Goal: Information Seeking & Learning: Learn about a topic

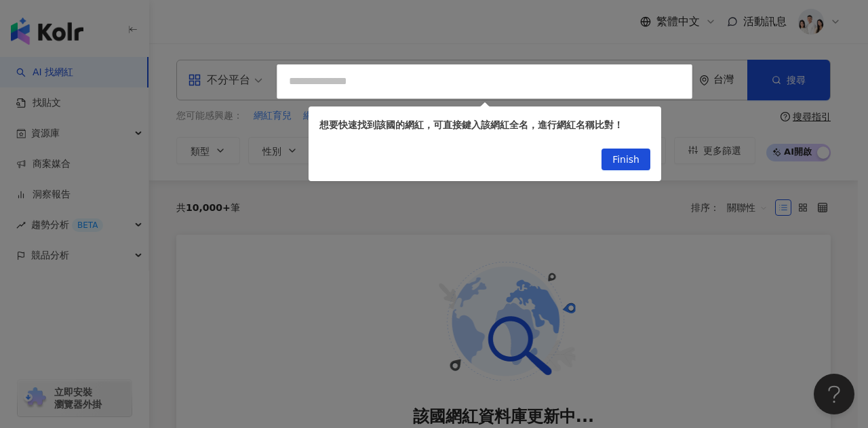
click at [484, 51] on div at bounding box center [434, 214] width 868 height 428
click at [629, 157] on span "Finish" at bounding box center [625, 160] width 27 height 22
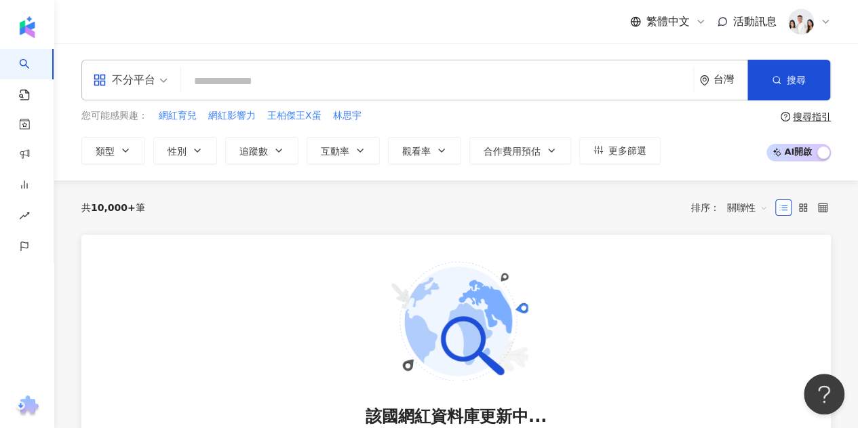
click at [246, 85] on input "search" at bounding box center [436, 81] width 501 height 26
click at [281, 78] on input "search" at bounding box center [436, 81] width 501 height 26
click at [342, 118] on span "林思宇" at bounding box center [347, 116] width 28 height 14
type input "***"
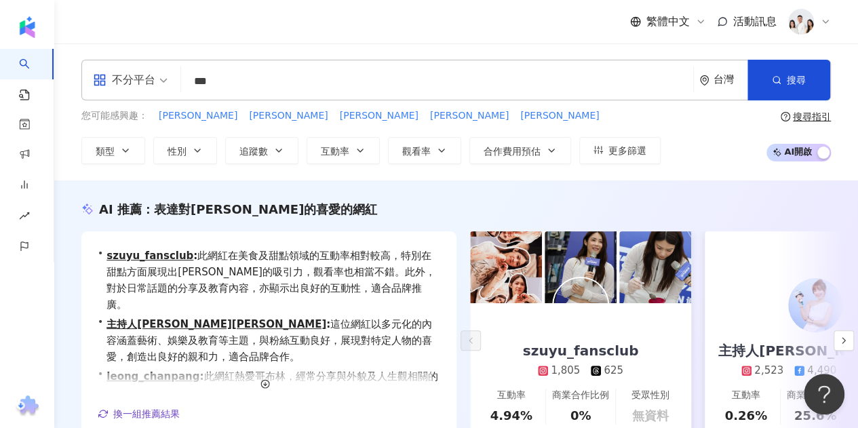
scroll to position [136, 0]
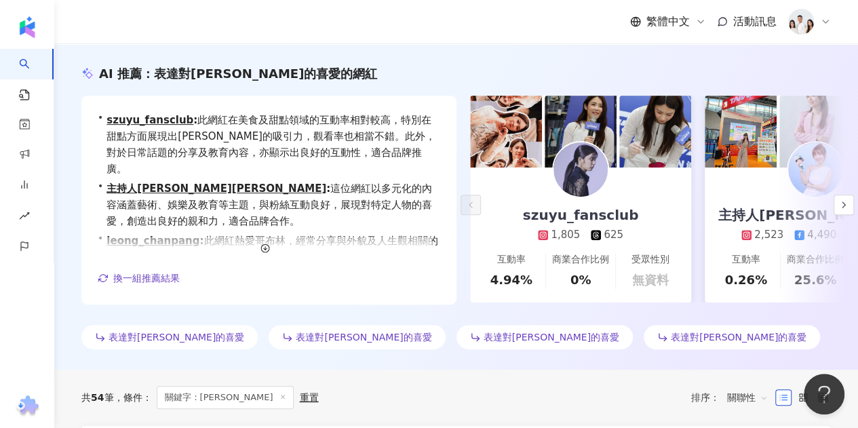
click at [774, 195] on div "主持人凱特Kate 2,523 4,490 1,662" at bounding box center [815, 205] width 221 height 75
click at [303, 332] on span "表達對林俊傑的喜愛" at bounding box center [364, 337] width 136 height 11
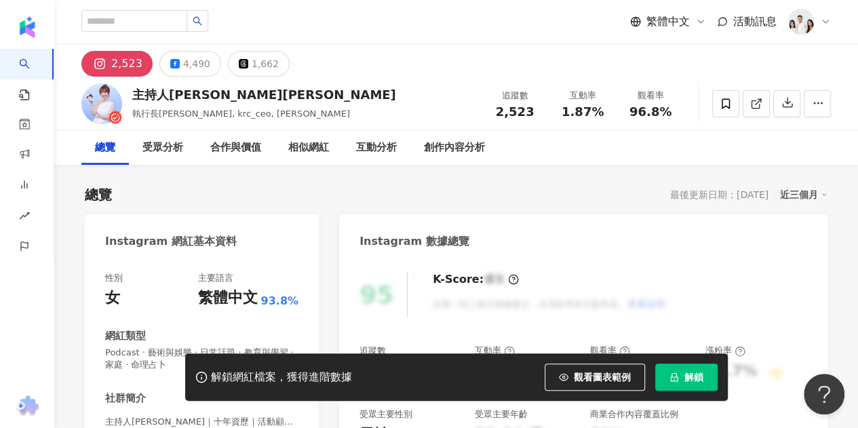
click at [688, 379] on span "解鎖" at bounding box center [693, 377] width 19 height 11
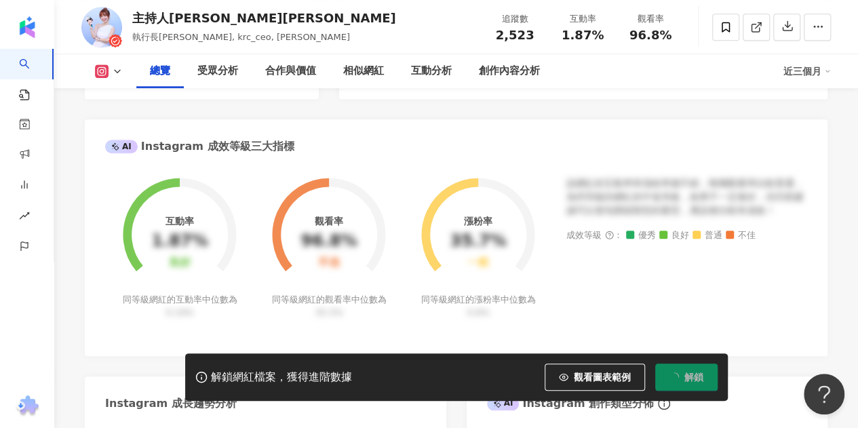
scroll to position [475, 0]
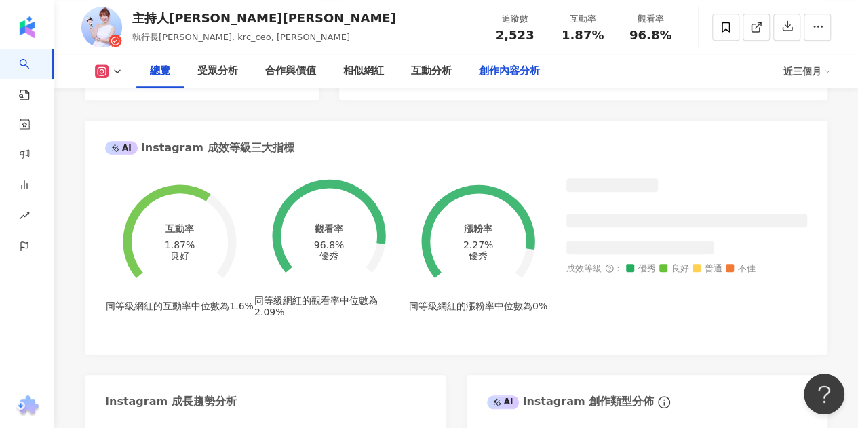
scroll to position [407, 0]
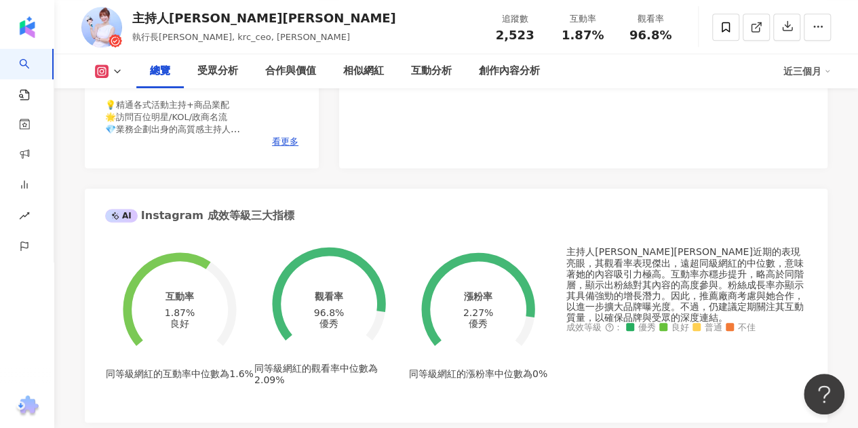
drag, startPoint x: 494, startPoint y: 37, endPoint x: 566, endPoint y: 33, distance: 72.0
click at [533, 35] on div "2,523" at bounding box center [515, 35] width 52 height 14
drag, startPoint x: 566, startPoint y: 39, endPoint x: 586, endPoint y: 37, distance: 19.8
click at [587, 35] on div "1.87%" at bounding box center [583, 35] width 52 height 14
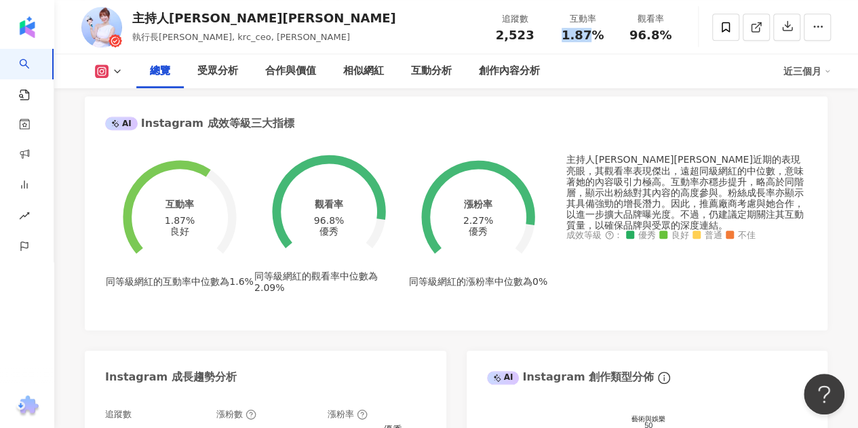
scroll to position [543, 0]
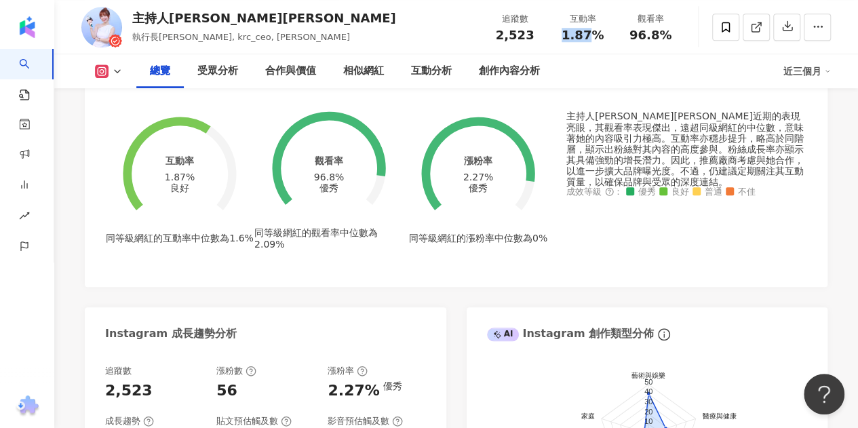
click at [583, 42] on span "1.87%" at bounding box center [583, 35] width 42 height 14
click at [597, 37] on span "1.87%" at bounding box center [583, 35] width 42 height 14
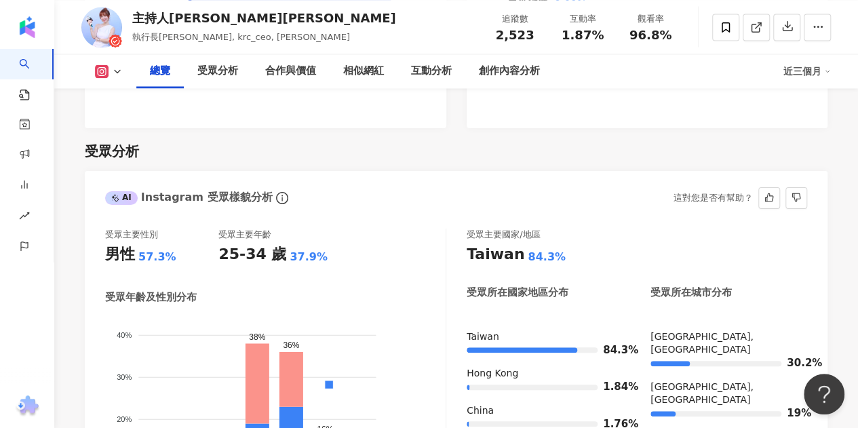
scroll to position [1221, 0]
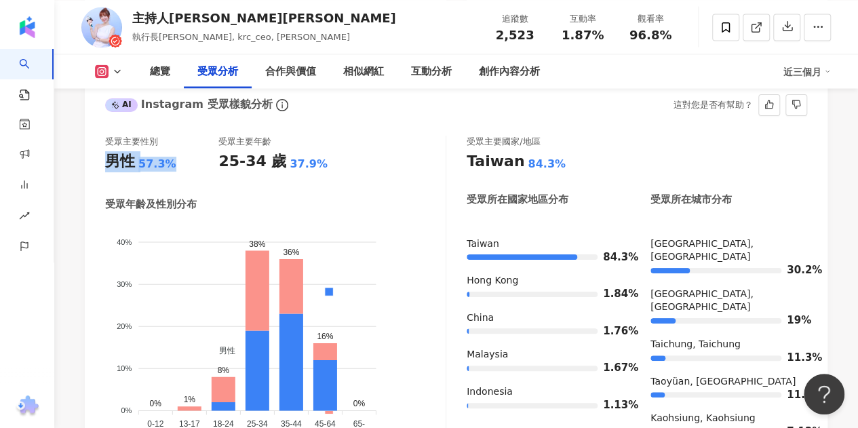
drag, startPoint x: 108, startPoint y: 167, endPoint x: 178, endPoint y: 168, distance: 69.9
click at [178, 168] on div "男性 57.3%" at bounding box center [161, 161] width 113 height 21
click at [348, 224] on foreignobject "男性 女性" at bounding box center [275, 328] width 340 height 212
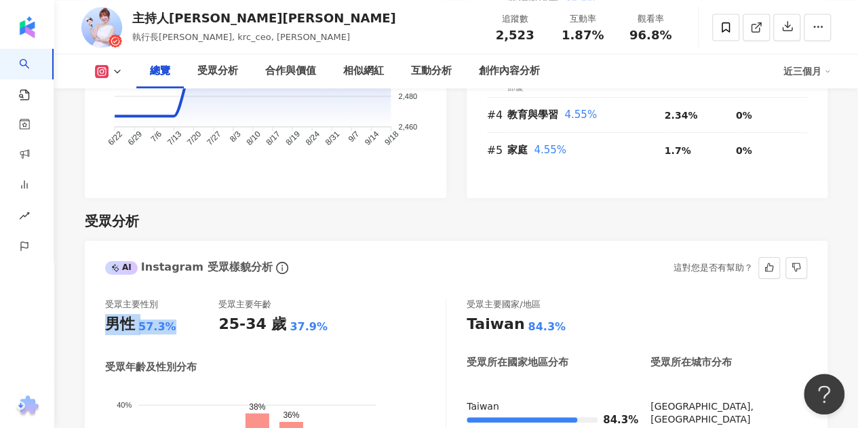
scroll to position [1085, 0]
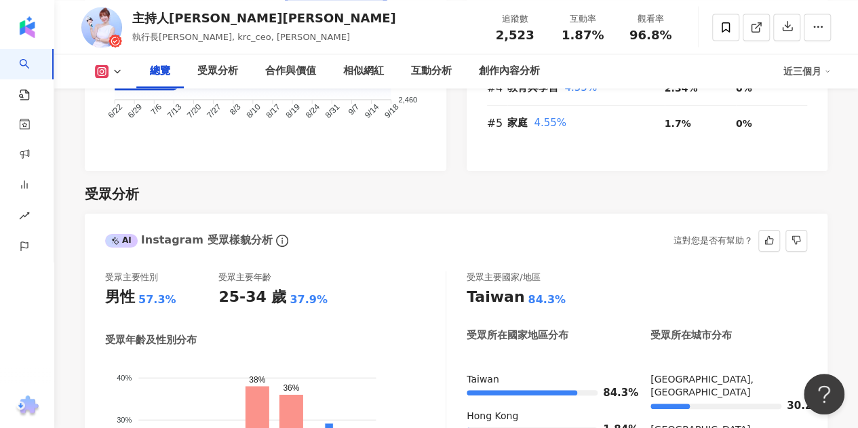
click at [218, 299] on div "25-34 歲" at bounding box center [252, 297] width 68 height 21
drag, startPoint x: 221, startPoint y: 303, endPoint x: 321, endPoint y: 289, distance: 100.7
click at [297, 297] on div "25-34 歲 37.9%" at bounding box center [274, 297] width 113 height 21
click at [347, 288] on div "受眾主要性別 男性 57.3% 受眾主要年齡 25-34 歲 37.9%" at bounding box center [275, 292] width 340 height 42
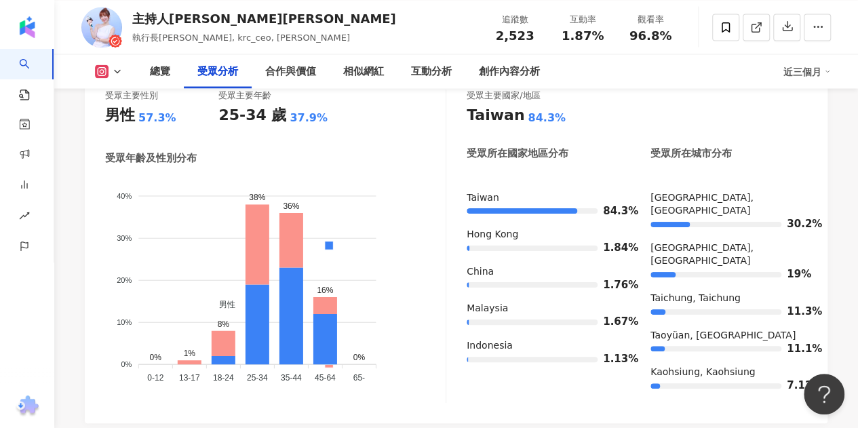
scroll to position [1288, 0]
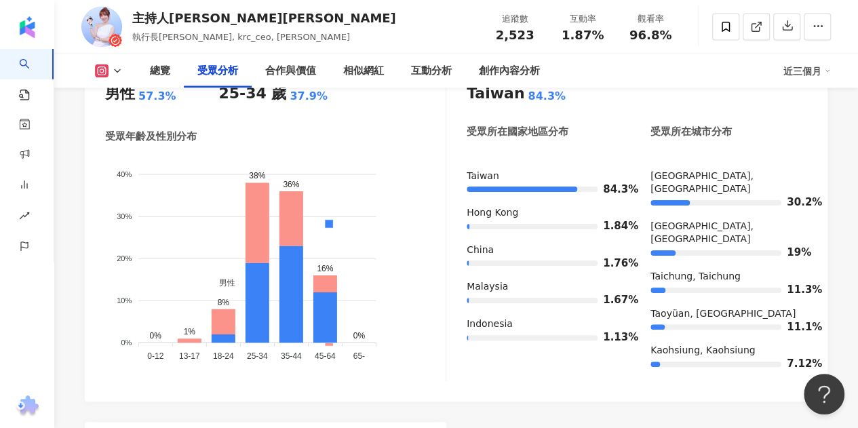
drag, startPoint x: 143, startPoint y: 353, endPoint x: 280, endPoint y: 332, distance: 138.7
click at [280, 332] on icon "男性 女性 40% 40% 30% 30% 20% 20% 10% 10% 0% 0% 0% 1% 8% 38% 36% 16% 0% 0-12 0-12 1…" at bounding box center [275, 260] width 340 height 212
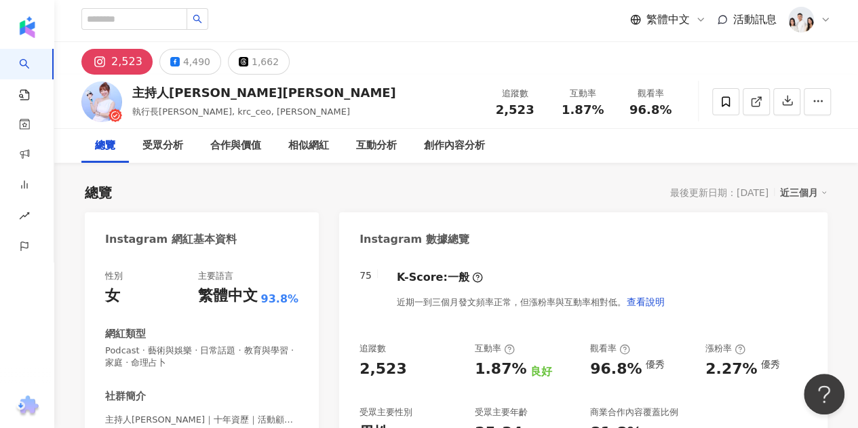
scroll to position [0, 0]
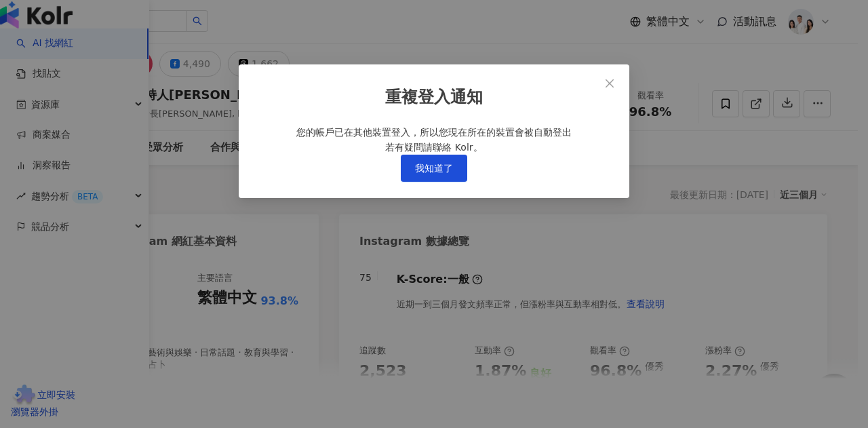
drag, startPoint x: 392, startPoint y: 76, endPoint x: 412, endPoint y: 102, distance: 33.4
click at [392, 76] on div "重複登入通知 您的帳戶已在其他裝置登入，所以您現在所在的裝置會被自動登出 若有疑問請聯絡 Kolr。 我知道了" at bounding box center [434, 131] width 391 height 134
click at [449, 174] on span "我知道了" at bounding box center [434, 168] width 38 height 11
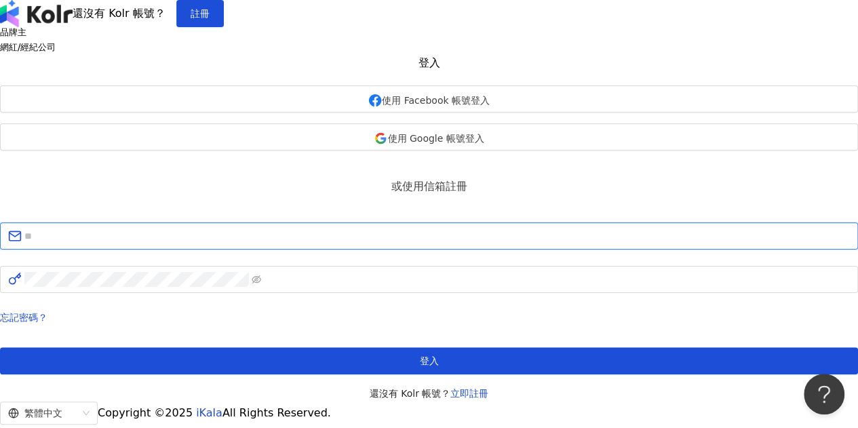
type input "**********"
